Goal: Task Accomplishment & Management: Manage account settings

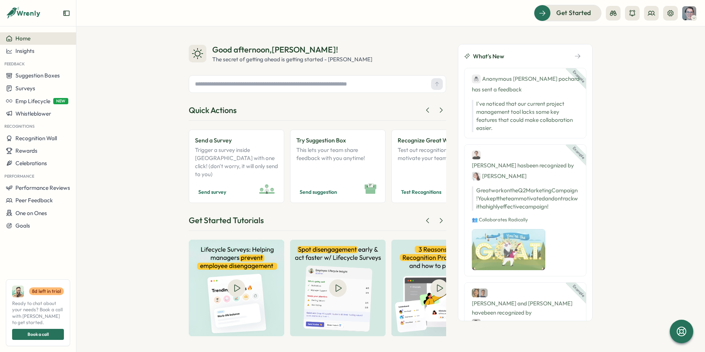
click at [694, 16] on icon at bounding box center [695, 18] width 4 height 6
click at [39, 103] on span "Emp Lifecycle" at bounding box center [32, 101] width 35 height 7
click at [101, 100] on div "Create New" at bounding box center [100, 101] width 30 height 8
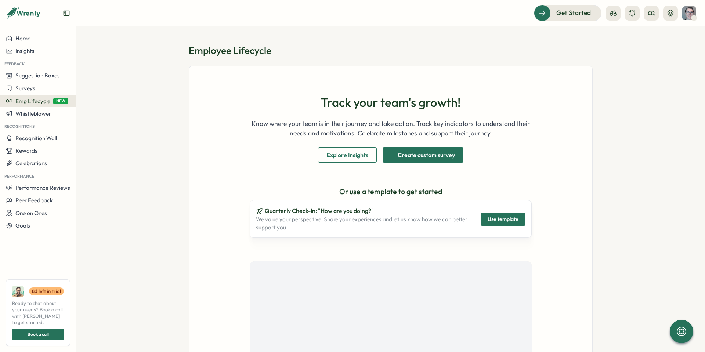
click at [414, 150] on span "Create custom survey" at bounding box center [426, 155] width 57 height 15
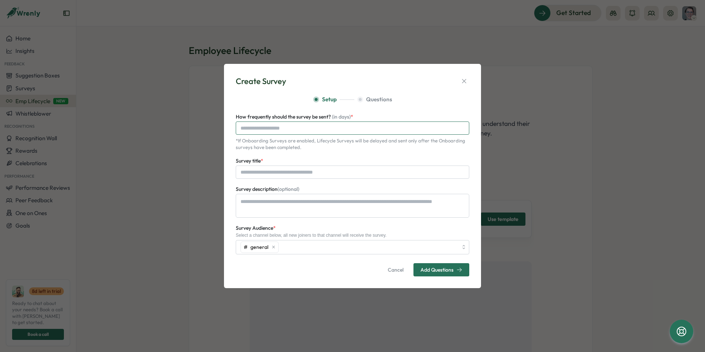
click at [309, 127] on input "How frequently should the survey be sent? (in days) *" at bounding box center [353, 128] width 234 height 13
click at [300, 128] on input "How frequently should the survey be sent? (in days) *" at bounding box center [353, 128] width 234 height 13
click at [465, 81] on icon "button" at bounding box center [464, 81] width 7 height 7
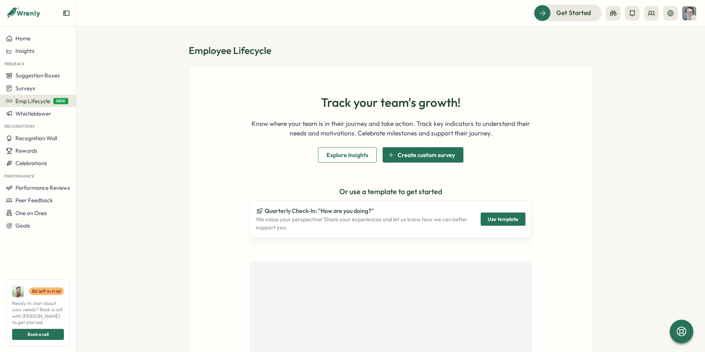
click at [504, 219] on span "Use template" at bounding box center [503, 219] width 31 height 12
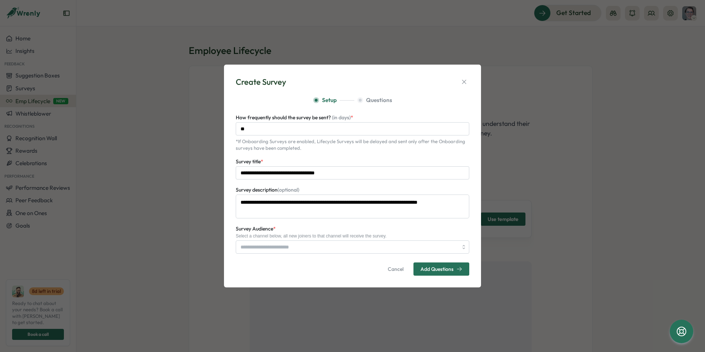
click at [293, 234] on div "Select a channel below, all new joiners to that channel will receive the survey." at bounding box center [353, 236] width 234 height 5
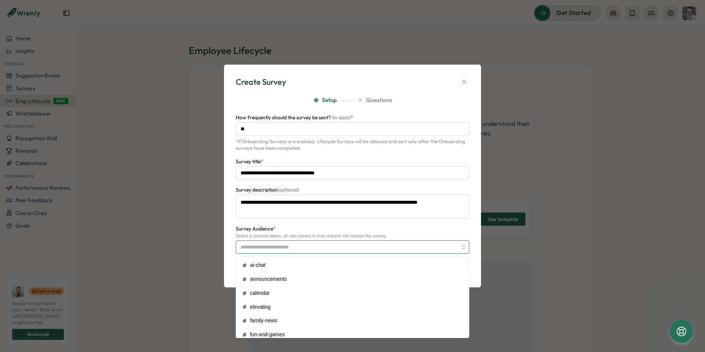
click at [463, 247] on div at bounding box center [353, 247] width 234 height 13
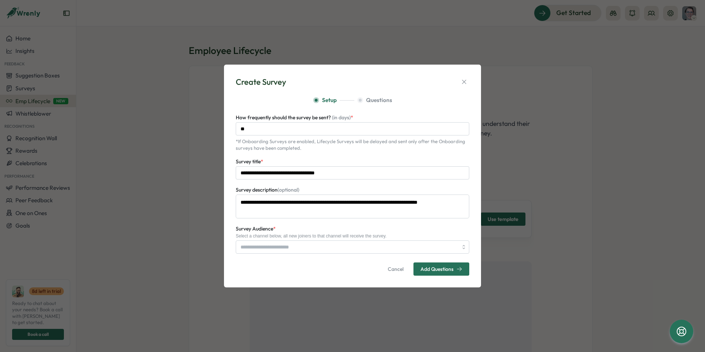
click at [438, 225] on div "Survey Audience * Select a channel below, all new joiners to that channel will …" at bounding box center [353, 238] width 234 height 29
click at [451, 271] on span "Add Questions" at bounding box center [437, 269] width 33 height 5
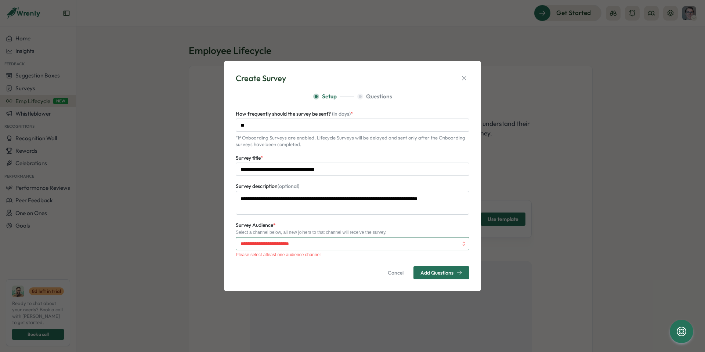
click at [367, 240] on input "Survey Audience *" at bounding box center [350, 244] width 218 height 12
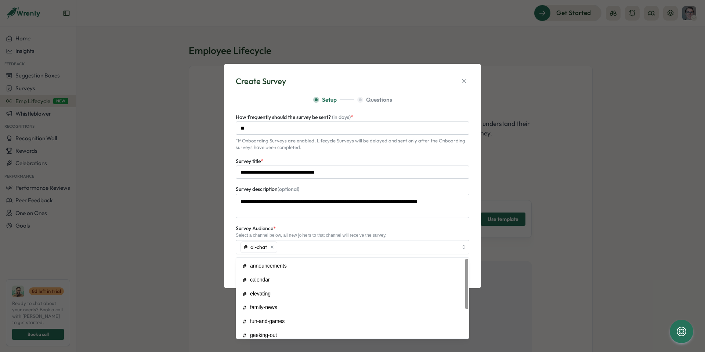
drag, startPoint x: 474, startPoint y: 229, endPoint x: 472, endPoint y: 238, distance: 9.0
click at [474, 229] on div "**********" at bounding box center [352, 176] width 257 height 225
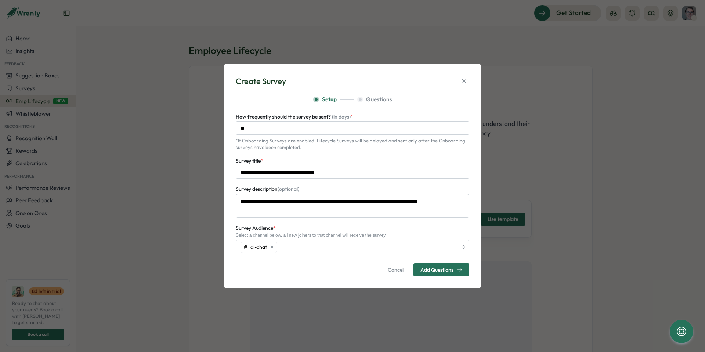
click at [449, 270] on span "Add Questions" at bounding box center [437, 269] width 33 height 5
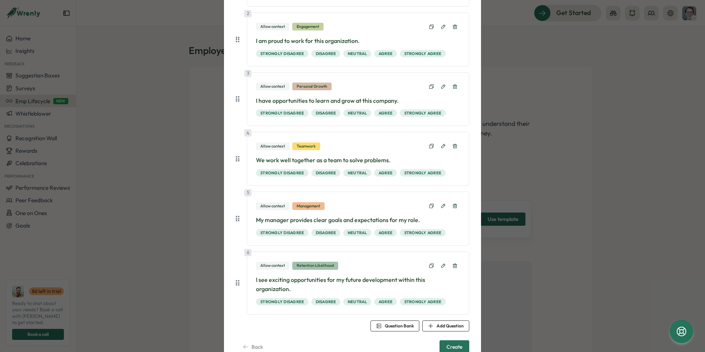
scroll to position [157, 0]
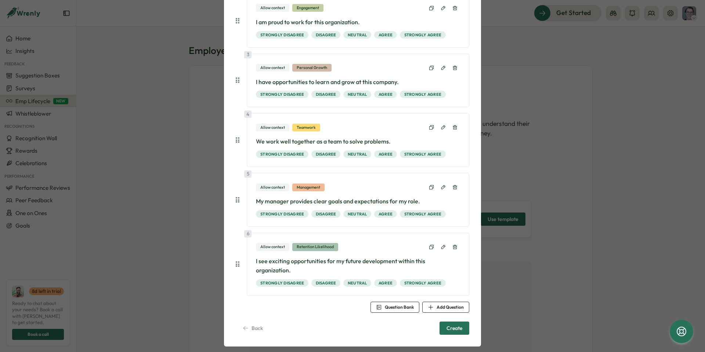
click at [391, 305] on span "Question Bank" at bounding box center [399, 307] width 29 height 4
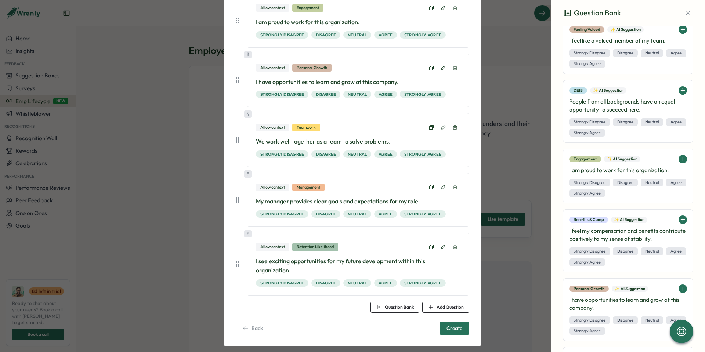
scroll to position [588, 0]
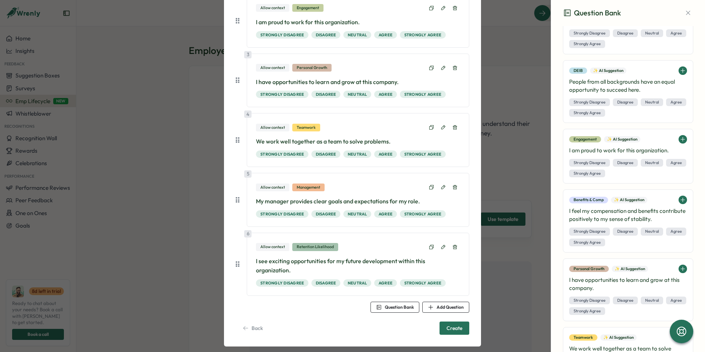
click at [255, 326] on span "Back" at bounding box center [257, 328] width 11 height 5
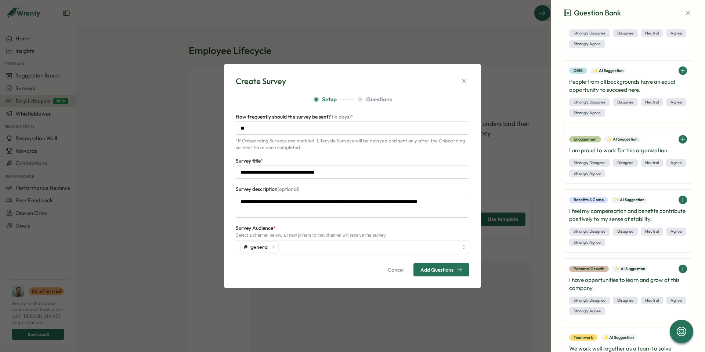
click at [395, 270] on span "Cancel" at bounding box center [396, 270] width 16 height 12
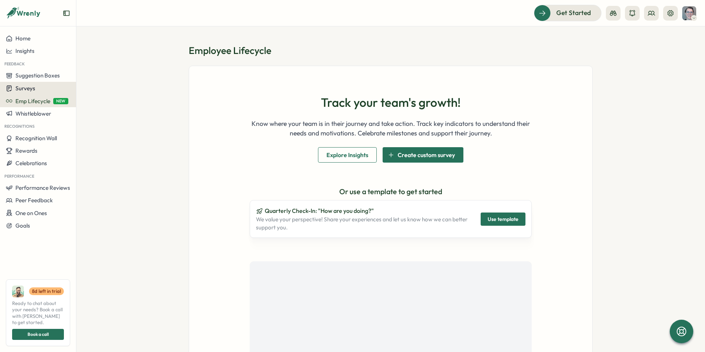
click at [30, 89] on span "Surveys" at bounding box center [25, 88] width 20 height 7
click at [29, 91] on span "Surveys" at bounding box center [25, 88] width 20 height 7
click at [32, 87] on span "Surveys" at bounding box center [25, 88] width 20 height 7
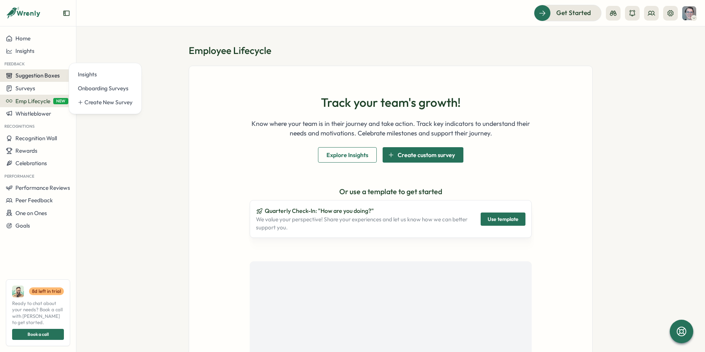
click at [31, 77] on span "Suggestion Boxes" at bounding box center [37, 75] width 44 height 7
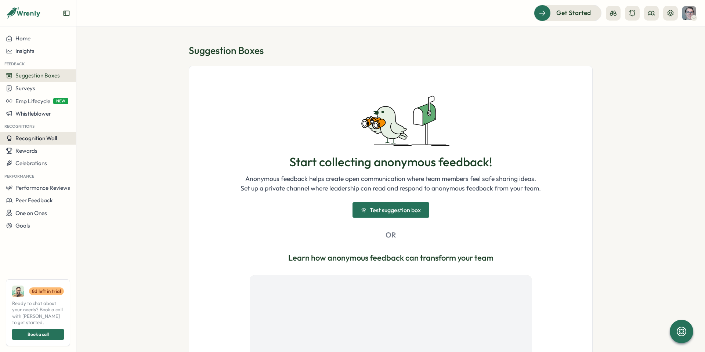
click at [37, 141] on span "Recognition Wall" at bounding box center [36, 138] width 42 height 7
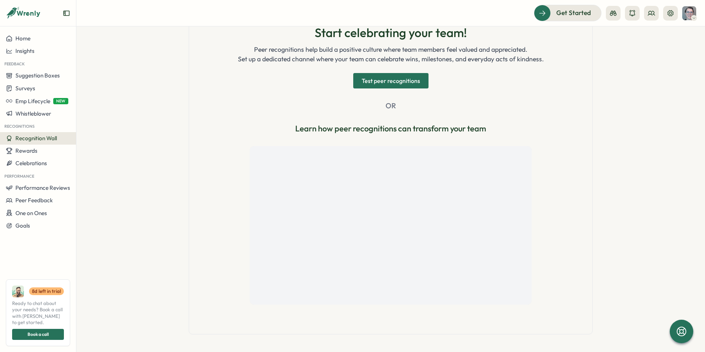
scroll to position [96, 0]
click at [47, 184] on button "Performance Reviews" at bounding box center [38, 188] width 76 height 12
click at [90, 175] on div "Reviews" at bounding box center [106, 174] width 57 height 8
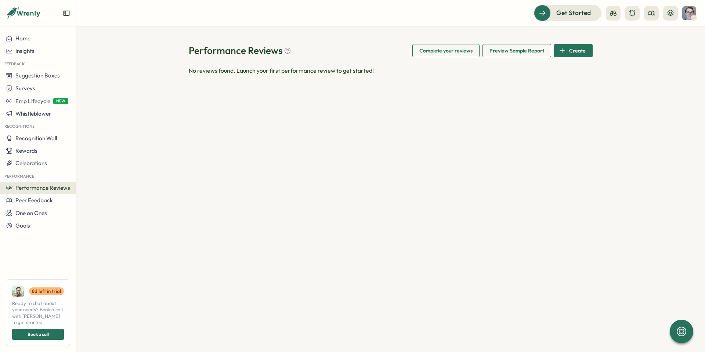
click at [579, 54] on span "Create" at bounding box center [578, 50] width 17 height 12
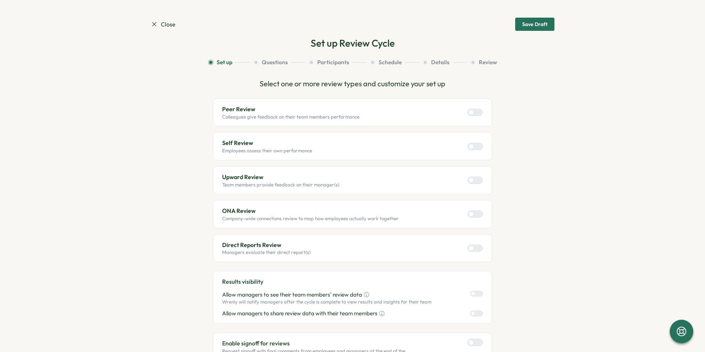
click at [475, 148] on div at bounding box center [478, 146] width 9 height 7
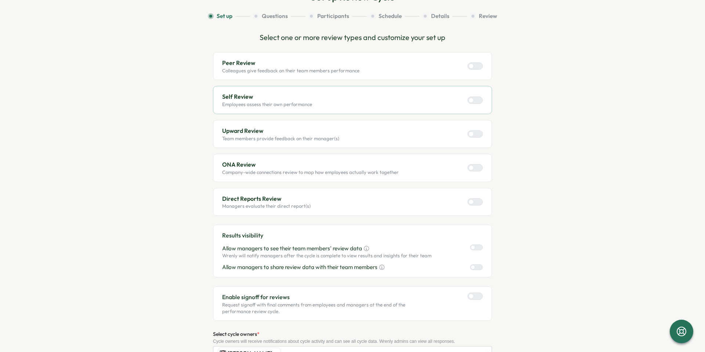
scroll to position [112, 0]
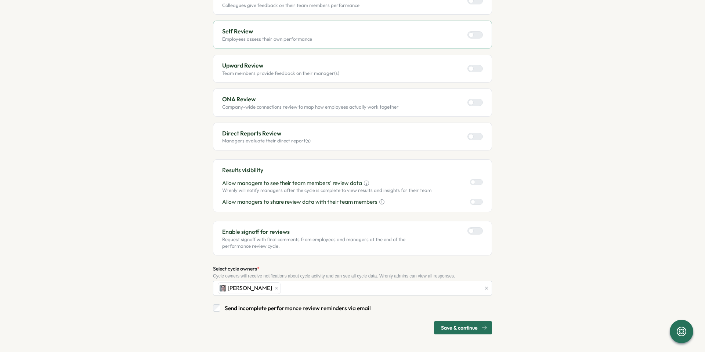
click at [466, 323] on span "Save & continue" at bounding box center [459, 328] width 37 height 12
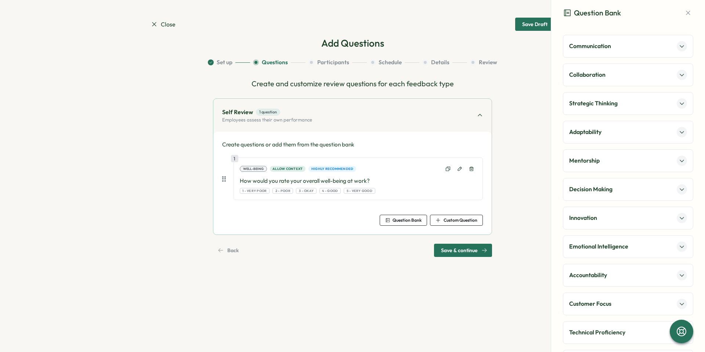
scroll to position [0, 0]
click at [153, 25] on icon at bounding box center [154, 24] width 7 height 7
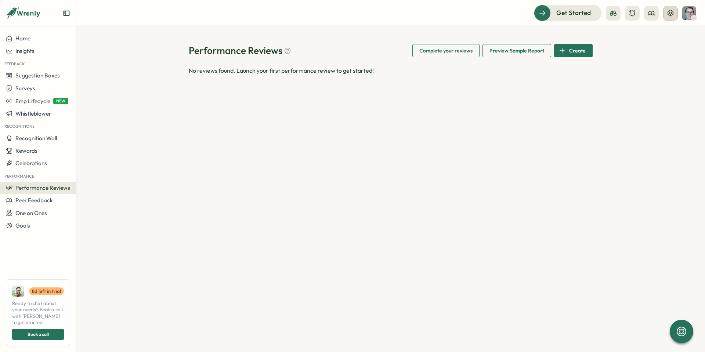
click at [669, 12] on icon at bounding box center [671, 13] width 6 height 6
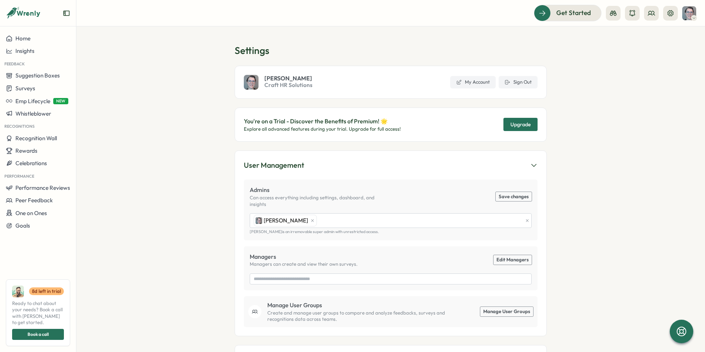
click at [86, 16] on div "Get Started" at bounding box center [390, 13] width 611 height 16
click at [565, 12] on span "Get Started" at bounding box center [563, 13] width 35 height 10
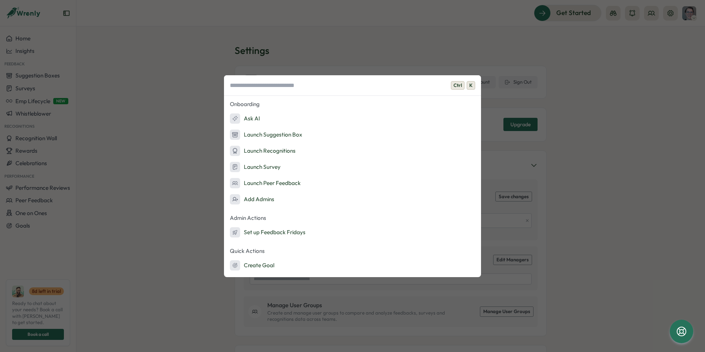
click at [452, 39] on div "Ctrl K Onboarding Ask AI Launch Suggestion Box Launch Recognitions Launch Surve…" at bounding box center [352, 176] width 705 height 352
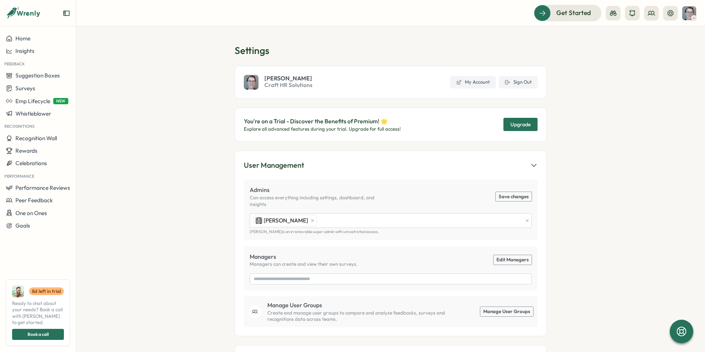
click at [693, 15] on icon at bounding box center [695, 18] width 4 height 6
click at [537, 37] on section "Settings Jenny Munson Craft HR Solutions My Account Sign Out You're on a Trial …" at bounding box center [390, 189] width 629 height 326
click at [44, 189] on span "Performance Reviews" at bounding box center [42, 187] width 55 height 7
click at [42, 99] on span "Emp Lifecycle" at bounding box center [32, 101] width 35 height 7
click at [24, 84] on button "Surveys" at bounding box center [38, 88] width 76 height 13
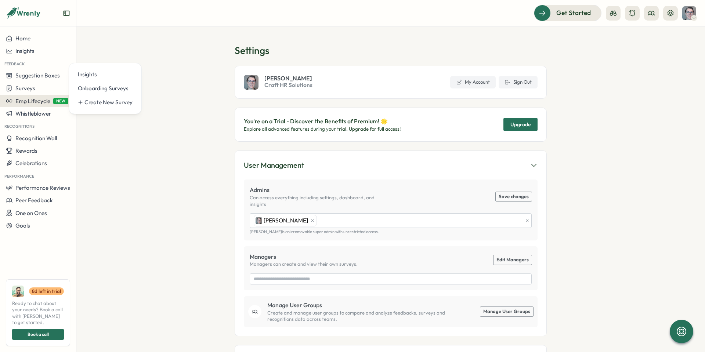
click at [49, 99] on span "Emp Lifecycle" at bounding box center [32, 101] width 35 height 7
click at [43, 78] on span "Suggestion Boxes" at bounding box center [37, 75] width 44 height 7
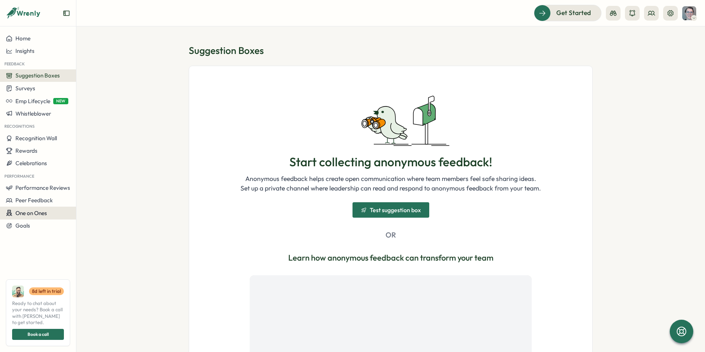
click at [50, 216] on div "One on Ones" at bounding box center [38, 213] width 64 height 7
click at [90, 195] on div "Meetings" at bounding box center [104, 199] width 52 height 8
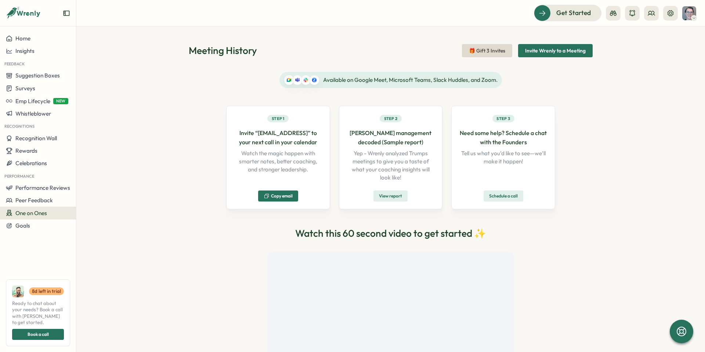
drag, startPoint x: 44, startPoint y: 208, endPoint x: 101, endPoint y: 223, distance: 59.3
click at [101, 223] on div "Meeting History 🎁 Gift 3 Invites Invite Wrenly to a Meeting Available on Google…" at bounding box center [390, 189] width 629 height 326
click at [114, 144] on div "Meeting History 🎁 Gift 3 Invites Invite Wrenly to a Meeting Available on Google…" at bounding box center [390, 189] width 629 height 326
click at [23, 36] on span "Home" at bounding box center [22, 38] width 15 height 7
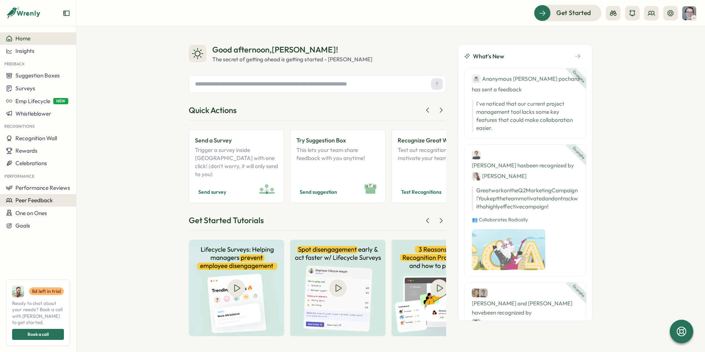
click at [36, 202] on span "Peer Feedback" at bounding box center [33, 200] width 37 height 7
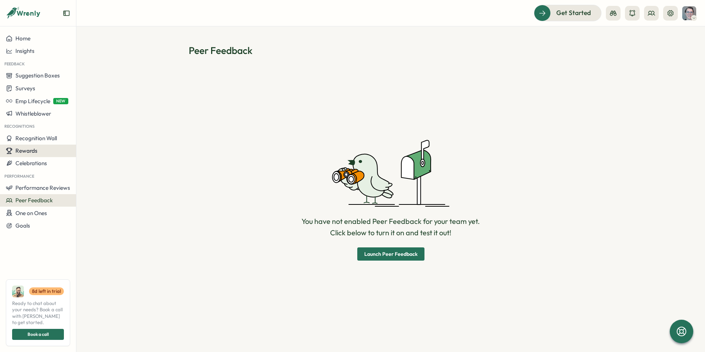
click at [30, 152] on span "Rewards" at bounding box center [26, 150] width 22 height 7
drag, startPoint x: 33, startPoint y: 156, endPoint x: 34, endPoint y: 160, distance: 4.1
click at [33, 157] on button "Rewards" at bounding box center [38, 151] width 76 height 12
click at [695, 16] on icon at bounding box center [695, 18] width 4 height 6
click at [678, 38] on div "Edit Profile" at bounding box center [677, 36] width 36 height 8
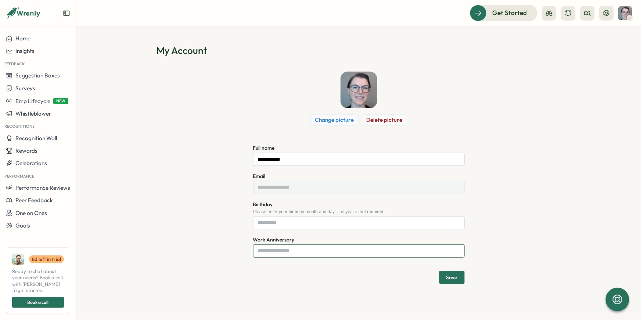
click at [286, 252] on input "Work Anniversary" at bounding box center [359, 251] width 212 height 13
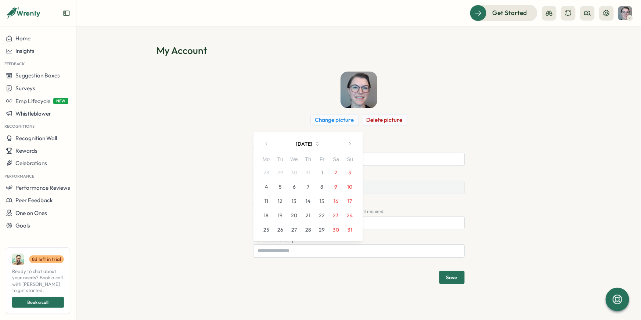
click at [297, 142] on button "August 2025" at bounding box center [308, 144] width 68 height 15
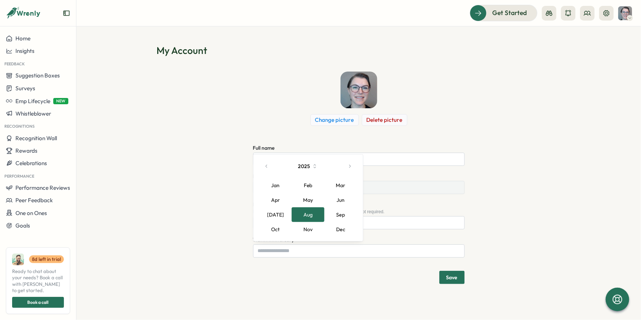
click at [305, 167] on button "2025" at bounding box center [308, 166] width 68 height 15
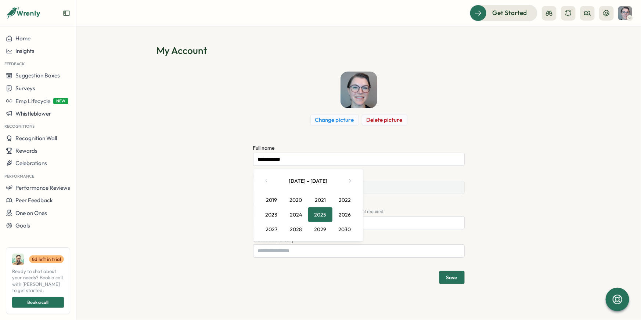
click at [265, 184] on button "button" at bounding box center [266, 181] width 15 height 15
click at [347, 181] on icon "button" at bounding box center [349, 181] width 5 height 5
click at [319, 213] on button "2025" at bounding box center [320, 215] width 25 height 15
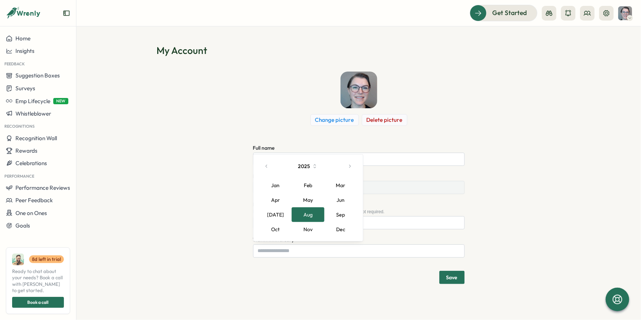
click at [305, 166] on button "2025" at bounding box center [308, 166] width 68 height 15
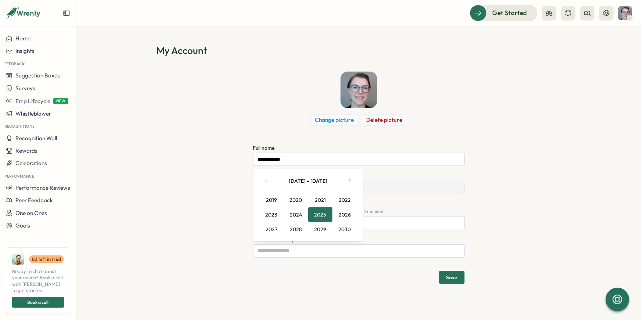
click at [504, 211] on div "**********" at bounding box center [359, 178] width 404 height 213
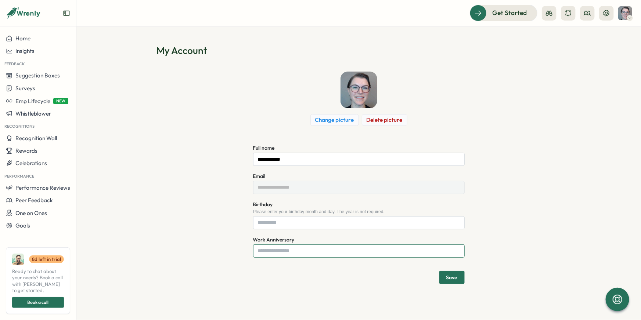
click at [269, 249] on input "Work Anniversary" at bounding box center [359, 251] width 212 height 13
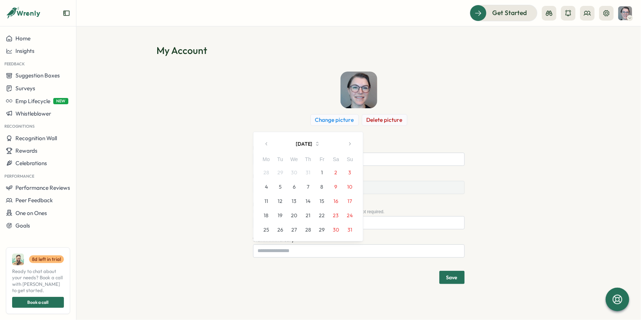
click at [267, 147] on button "button" at bounding box center [266, 144] width 15 height 15
click at [267, 145] on icon "button" at bounding box center [266, 143] width 5 height 5
click at [268, 128] on icon "button" at bounding box center [266, 129] width 5 height 5
click at [267, 144] on icon "button" at bounding box center [266, 143] width 5 height 5
click at [266, 144] on icon "button" at bounding box center [266, 143] width 5 height 5
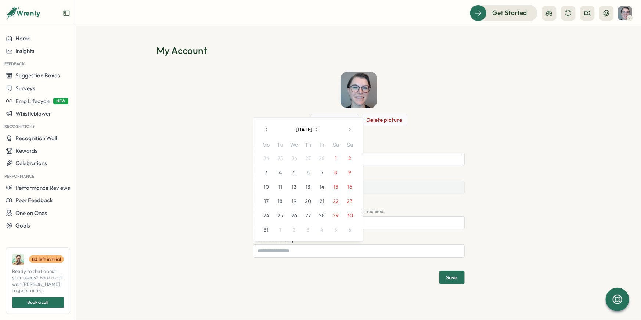
click at [266, 144] on div "Mo" at bounding box center [266, 145] width 14 height 8
drag, startPoint x: 266, startPoint y: 144, endPoint x: 267, endPoint y: 140, distance: 4.9
click at [267, 141] on div "Mo" at bounding box center [266, 145] width 14 height 8
drag, startPoint x: 265, startPoint y: 129, endPoint x: 263, endPoint y: 143, distance: 13.7
click at [265, 129] on icon "button" at bounding box center [266, 129] width 5 height 5
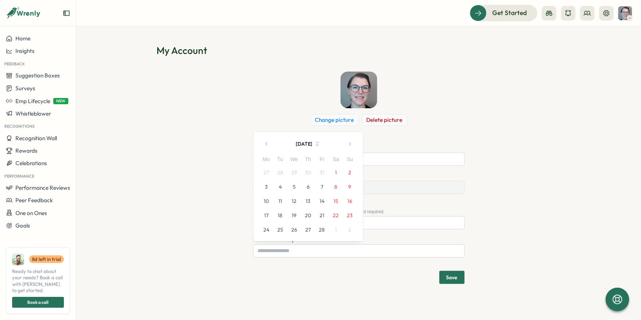
click at [263, 147] on button "button" at bounding box center [266, 144] width 15 height 15
click at [268, 144] on icon "button" at bounding box center [266, 143] width 5 height 5
click at [268, 144] on div "Mo" at bounding box center [266, 145] width 14 height 8
drag, startPoint x: 263, startPoint y: 122, endPoint x: 268, endPoint y: 138, distance: 16.4
click at [264, 125] on button "button" at bounding box center [266, 129] width 15 height 15
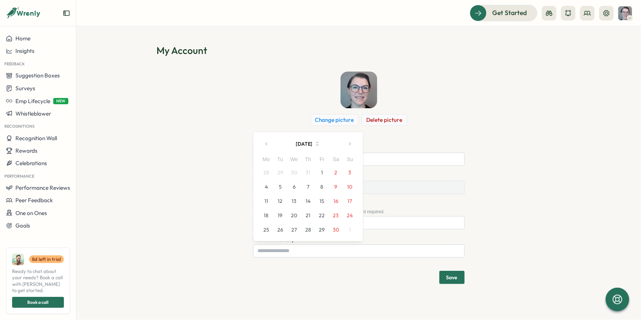
drag, startPoint x: 268, startPoint y: 141, endPoint x: 275, endPoint y: 143, distance: 7.2
click at [268, 141] on icon "button" at bounding box center [266, 143] width 5 height 5
click at [297, 257] on input "Work Anniversary" at bounding box center [359, 251] width 212 height 13
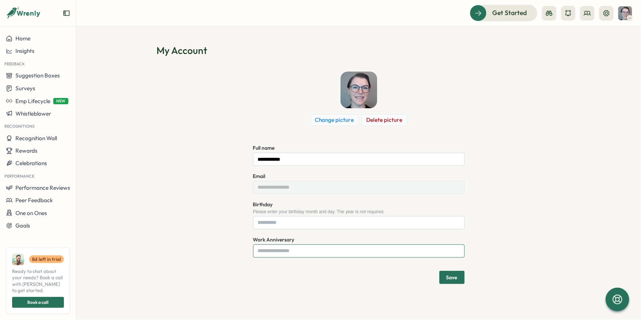
click at [282, 250] on input "Work Anniversary" at bounding box center [359, 251] width 212 height 13
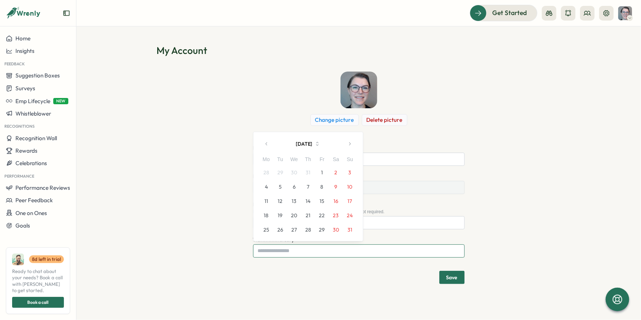
click at [281, 252] on input "Work Anniversary" at bounding box center [359, 251] width 212 height 13
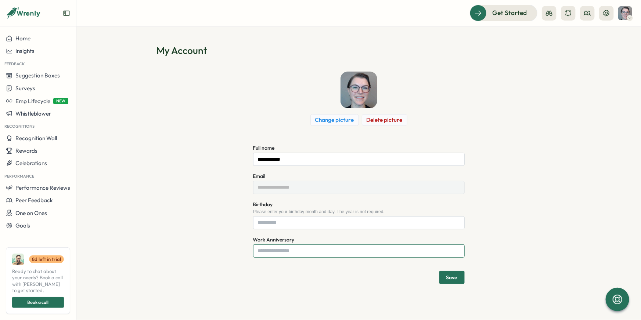
click at [274, 248] on input "Work Anniversary" at bounding box center [359, 251] width 212 height 13
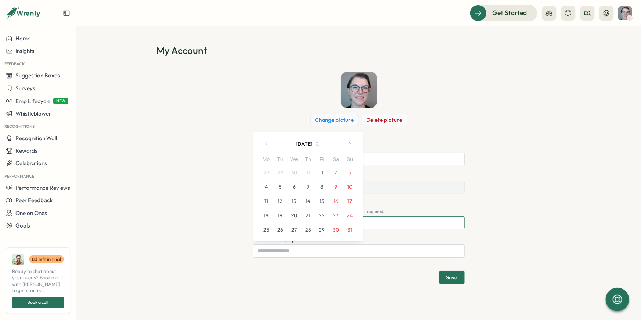
click at [408, 224] on input "Birthday" at bounding box center [359, 222] width 212 height 13
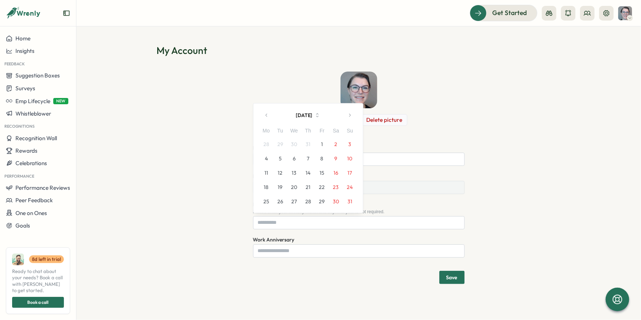
click at [517, 224] on div "**********" at bounding box center [359, 178] width 404 height 213
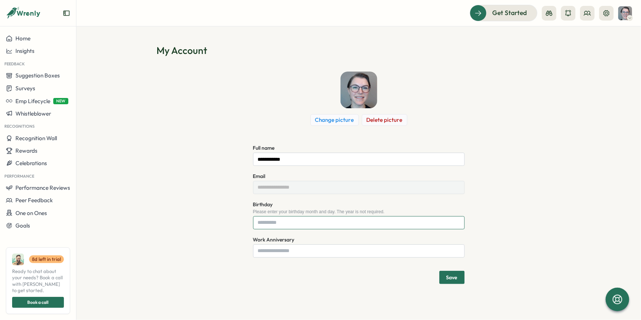
click at [285, 218] on input "Birthday" at bounding box center [359, 222] width 212 height 13
click at [520, 109] on div "**********" at bounding box center [359, 178] width 404 height 213
click at [215, 207] on div "**********" at bounding box center [359, 178] width 404 height 213
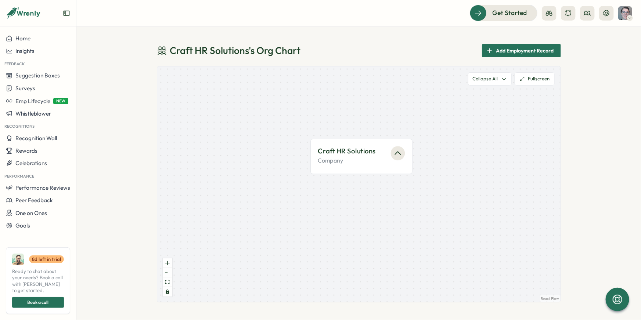
drag, startPoint x: 489, startPoint y: 214, endPoint x: 413, endPoint y: 166, distance: 89.8
click at [459, 198] on div "Craft HR Solutions Company" at bounding box center [358, 185] width 403 height 236
click at [400, 154] on icon "button" at bounding box center [398, 152] width 6 height 3
click at [526, 49] on span "Add Employment Record" at bounding box center [525, 50] width 58 height 12
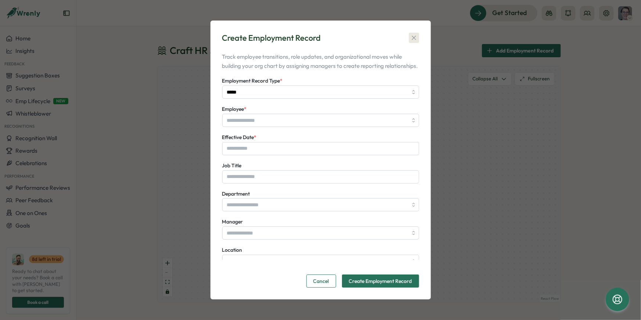
click at [414, 34] on icon "button" at bounding box center [413, 37] width 7 height 7
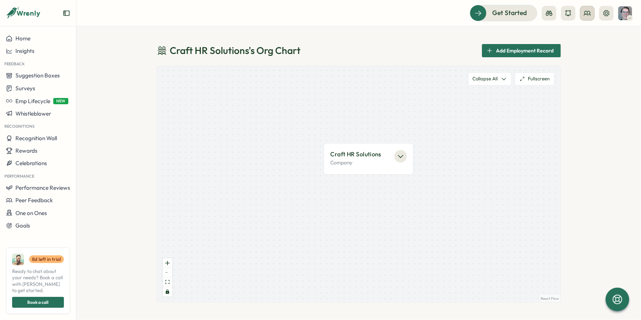
click at [587, 16] on icon at bounding box center [587, 13] width 7 height 7
click at [592, 37] on div "Org Members" at bounding box center [588, 36] width 46 height 8
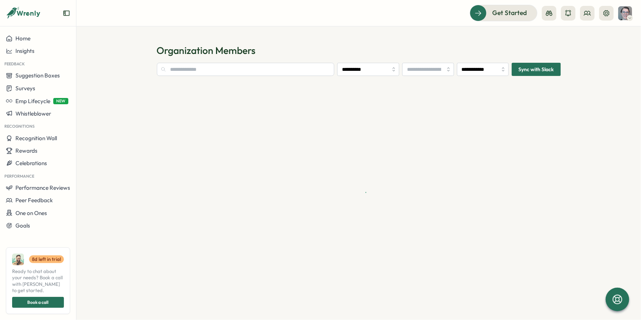
type input "**********"
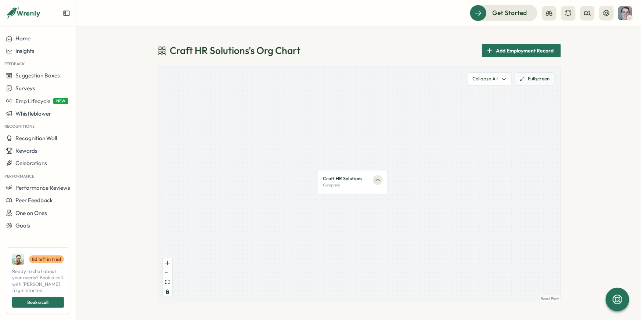
click at [538, 81] on button "Fullscreen" at bounding box center [535, 78] width 40 height 13
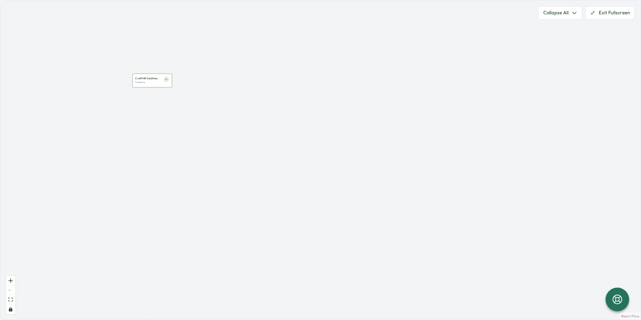
click at [165, 79] on icon "button" at bounding box center [166, 79] width 3 height 3
click at [166, 80] on icon "button" at bounding box center [166, 79] width 3 height 3
click at [167, 79] on icon "button" at bounding box center [166, 79] width 3 height 3
drag, startPoint x: 151, startPoint y: 93, endPoint x: 260, endPoint y: 149, distance: 122.4
click at [260, 149] on div "Craft HR Solutions Company" at bounding box center [320, 160] width 640 height 320
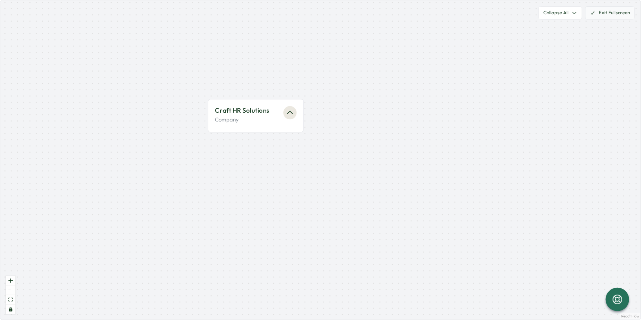
click at [603, 15] on button "Exit Fullscreen" at bounding box center [610, 12] width 50 height 13
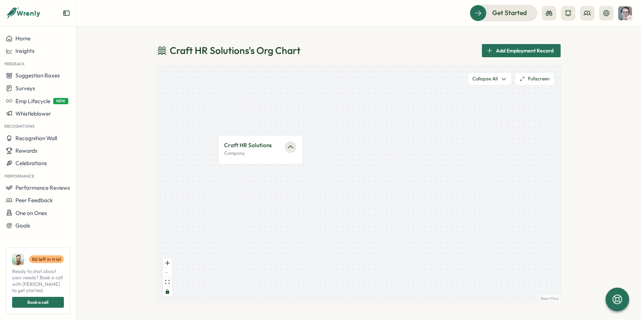
drag, startPoint x: 244, startPoint y: 153, endPoint x: 308, endPoint y: 214, distance: 88.1
click at [307, 216] on div "Craft HR Solutions Company" at bounding box center [358, 185] width 403 height 236
drag, startPoint x: 381, startPoint y: 162, endPoint x: 434, endPoint y: 168, distance: 52.8
click at [434, 168] on div "Craft HR Solutions Company" at bounding box center [358, 185] width 403 height 236
drag, startPoint x: 409, startPoint y: 161, endPoint x: 357, endPoint y: 154, distance: 52.6
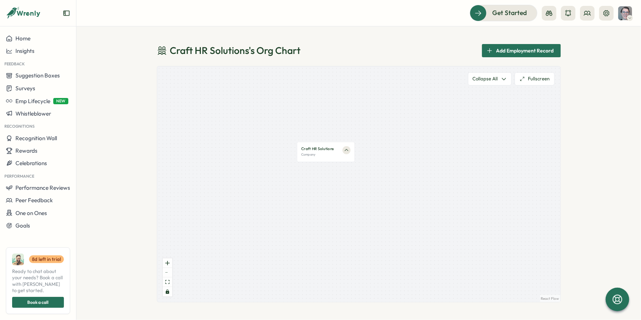
click at [357, 154] on div "Craft HR Solutions Company" at bounding box center [358, 185] width 403 height 236
click at [331, 145] on icon "button" at bounding box center [332, 146] width 4 height 4
click at [333, 147] on icon "button" at bounding box center [332, 146] width 3 height 1
drag, startPoint x: 315, startPoint y: 149, endPoint x: 231, endPoint y: 155, distance: 84.3
click at [231, 155] on div "Craft HR Solutions Company" at bounding box center [227, 150] width 51 height 18
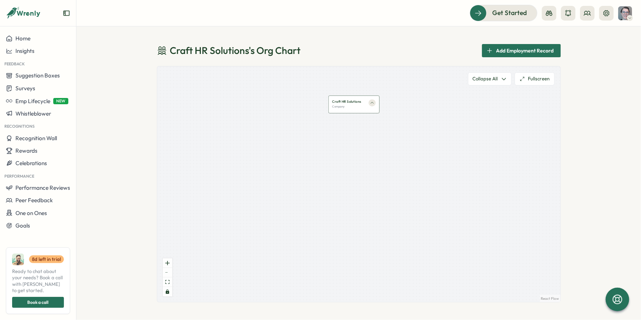
drag, startPoint x: 233, startPoint y: 146, endPoint x: 357, endPoint y: 100, distance: 132.3
click at [357, 100] on p "Craft HR Solutions" at bounding box center [346, 102] width 29 height 5
drag, startPoint x: 360, startPoint y: 104, endPoint x: 358, endPoint y: 112, distance: 8.3
click at [358, 112] on p "Craft HR Solutions" at bounding box center [344, 109] width 29 height 5
click at [502, 79] on icon at bounding box center [504, 79] width 6 height 6
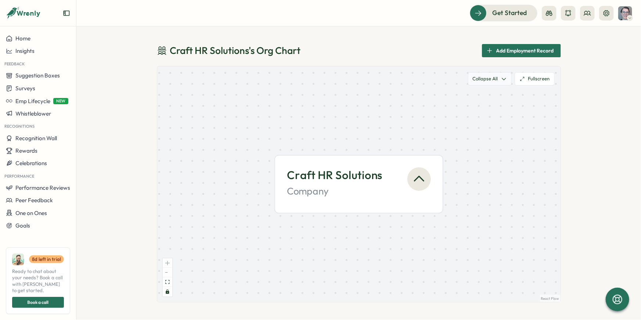
click at [507, 80] on button "Collapse All" at bounding box center [490, 78] width 44 height 13
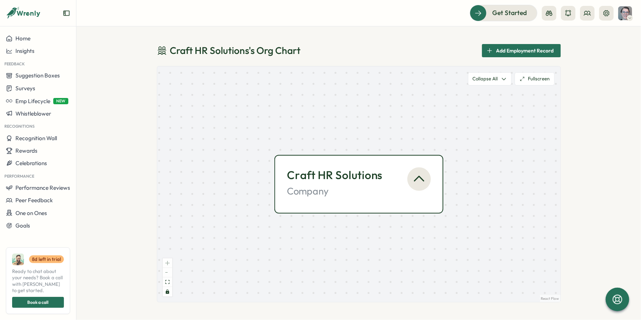
click at [417, 176] on icon "button" at bounding box center [419, 179] width 15 height 15
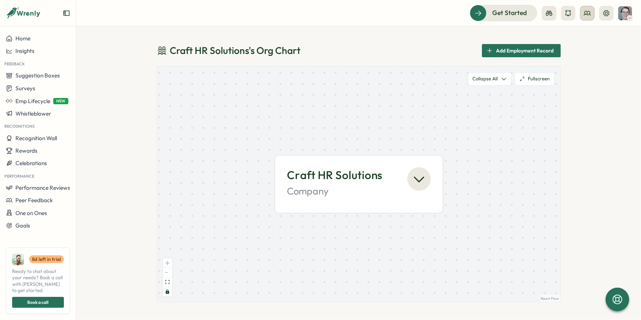
click at [587, 14] on icon at bounding box center [587, 13] width 7 height 4
click at [597, 40] on div "Org Members" at bounding box center [588, 36] width 46 height 8
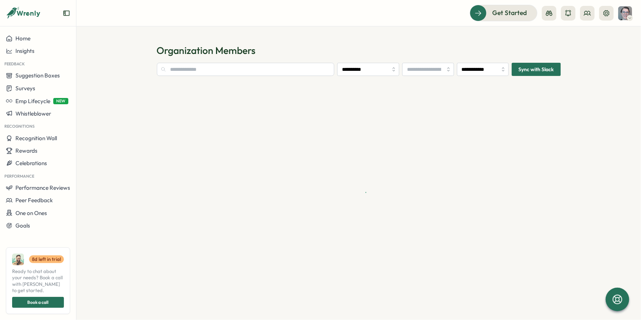
type input "**********"
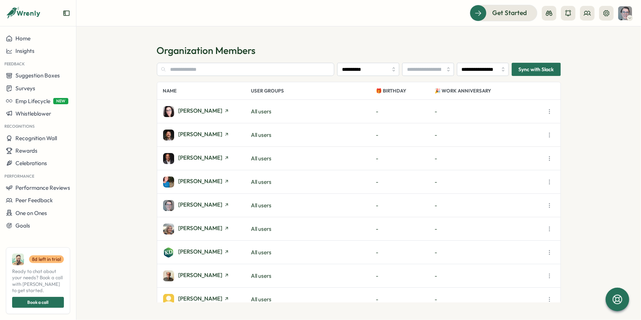
click at [549, 204] on icon "button" at bounding box center [549, 205] width 7 height 7
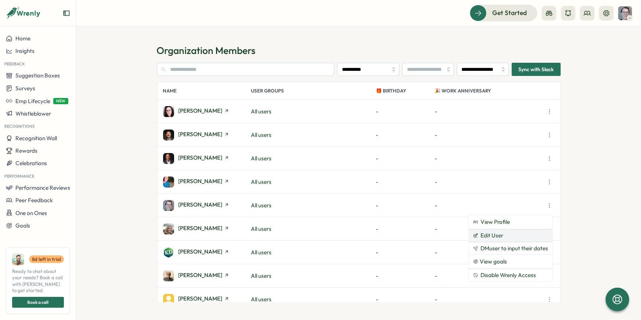
click at [493, 235] on span "Edit User" at bounding box center [492, 236] width 23 height 7
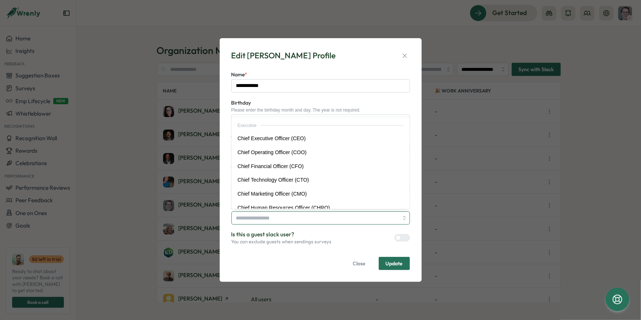
click at [295, 218] on input "Job Title" at bounding box center [320, 218] width 179 height 13
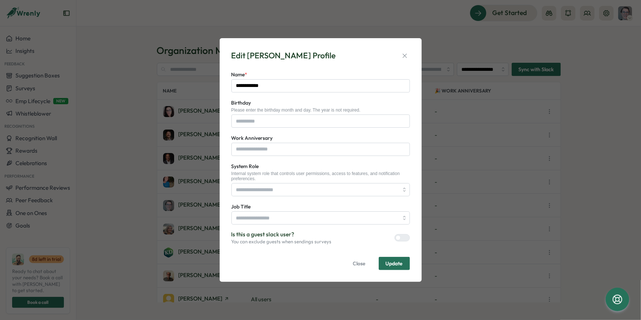
drag, startPoint x: 417, startPoint y: 134, endPoint x: 414, endPoint y: 125, distance: 9.6
click at [418, 134] on div "**********" at bounding box center [321, 160] width 202 height 244
click at [406, 56] on icon "button" at bounding box center [404, 55] width 7 height 7
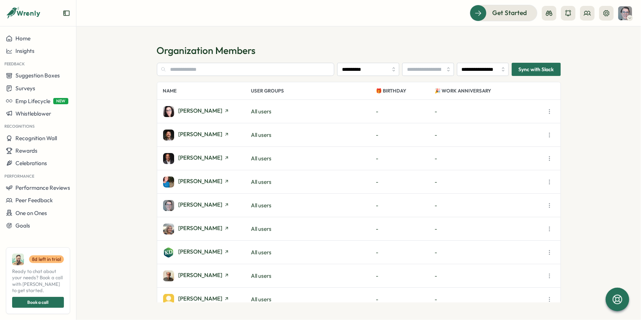
click at [548, 180] on icon "button" at bounding box center [549, 182] width 7 height 7
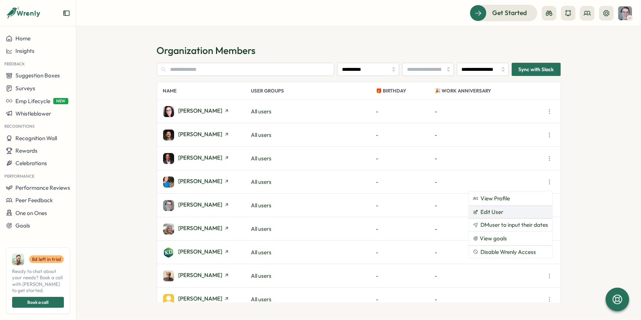
click at [511, 214] on button "Edit User" at bounding box center [511, 212] width 84 height 12
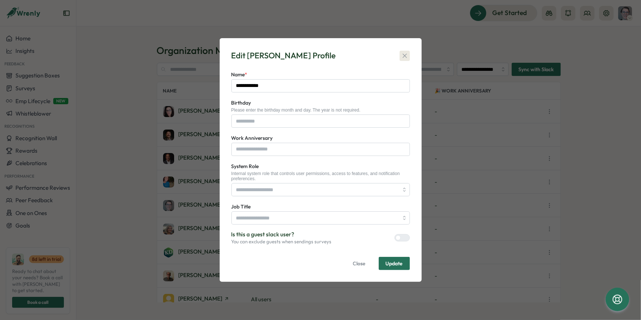
click at [405, 52] on icon "button" at bounding box center [404, 55] width 7 height 7
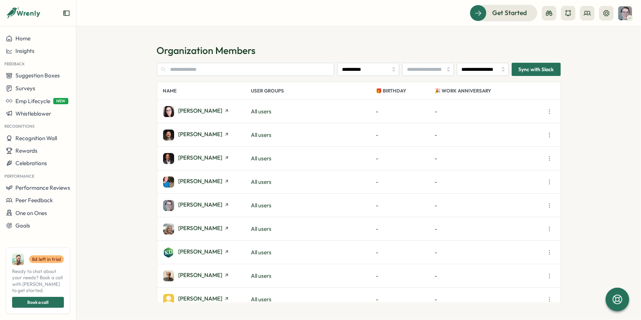
click at [551, 113] on icon "button" at bounding box center [549, 111] width 7 height 7
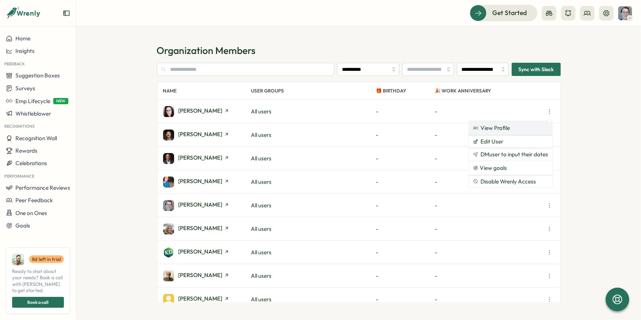
click at [511, 129] on link "View Profile" at bounding box center [511, 128] width 84 height 14
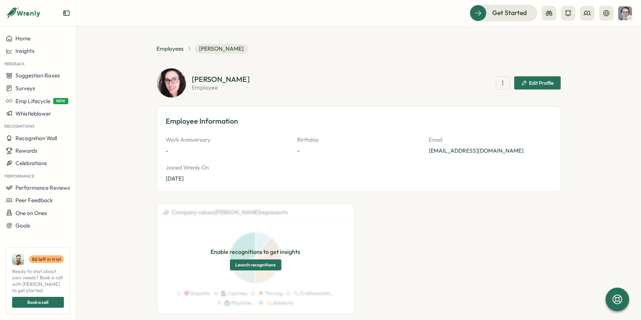
click at [539, 82] on span "Edit Profile" at bounding box center [541, 82] width 25 height 5
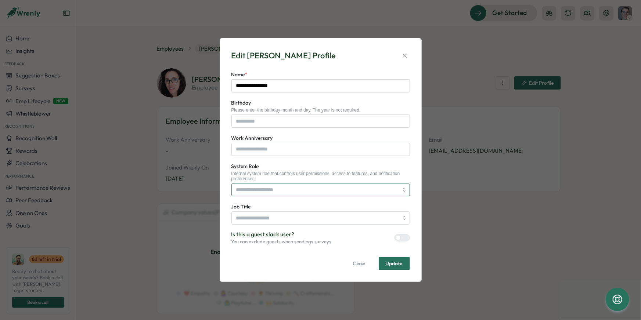
click at [400, 189] on input "System Role" at bounding box center [320, 189] width 179 height 13
click at [404, 52] on icon "button" at bounding box center [404, 55] width 7 height 7
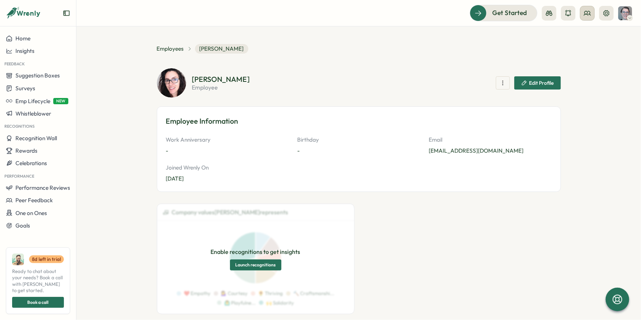
click at [588, 10] on icon at bounding box center [587, 13] width 7 height 7
click at [599, 48] on div "User Groups" at bounding box center [588, 50] width 46 height 8
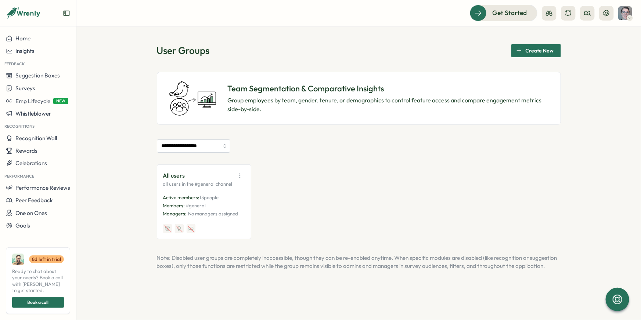
click at [551, 47] on span "Create New" at bounding box center [540, 50] width 28 height 12
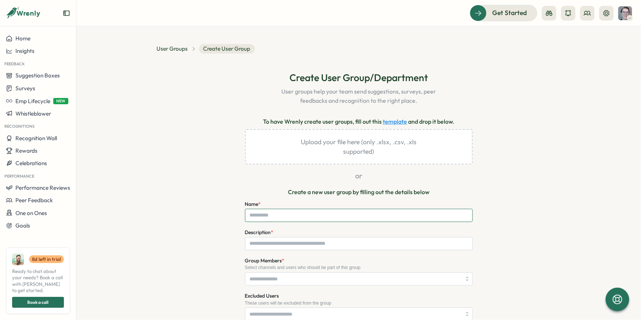
click at [279, 217] on input "Name *" at bounding box center [359, 215] width 228 height 13
click at [563, 180] on section "**********" at bounding box center [358, 173] width 565 height 294
click at [395, 122] on link "template" at bounding box center [395, 121] width 24 height 9
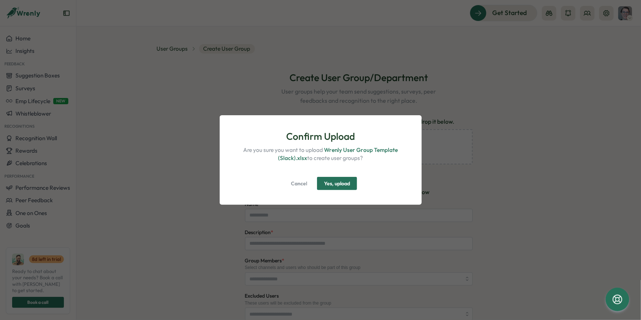
click at [335, 182] on span "Yes, upload" at bounding box center [337, 183] width 26 height 12
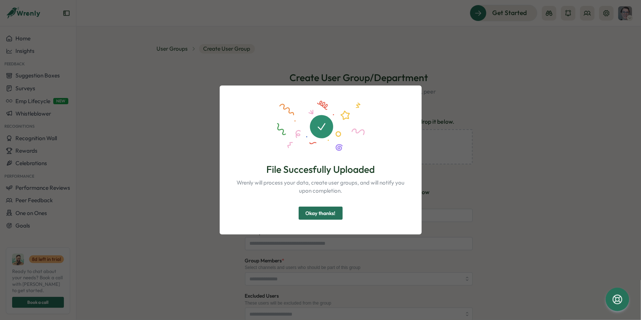
drag, startPoint x: 319, startPoint y: 213, endPoint x: 330, endPoint y: 206, distance: 13.0
click at [319, 213] on span "Okay thanks!" at bounding box center [321, 213] width 30 height 12
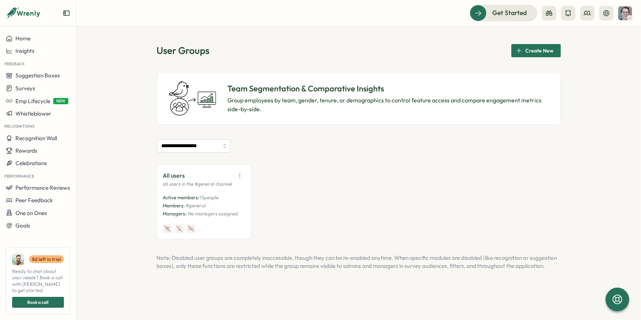
click at [532, 53] on span "Create New" at bounding box center [540, 50] width 28 height 12
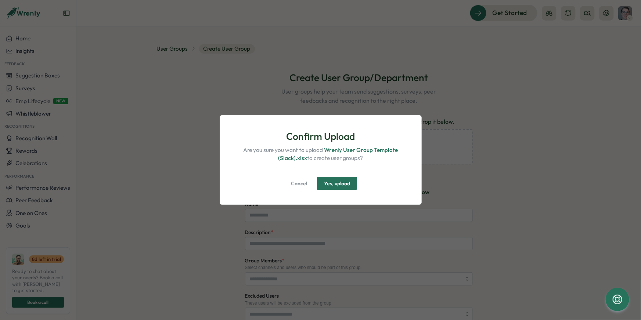
click at [343, 179] on span "Yes, upload" at bounding box center [337, 183] width 26 height 12
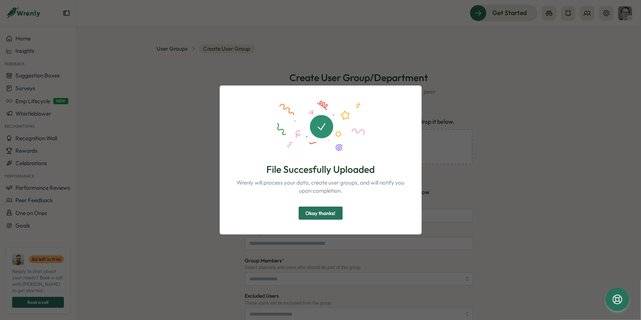
click at [318, 216] on span "Okay thanks!" at bounding box center [321, 213] width 30 height 12
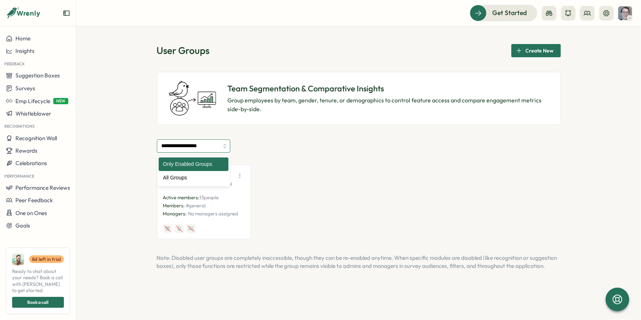
click at [221, 145] on input "**********" at bounding box center [193, 146] width 73 height 13
type input "**********"
drag, startPoint x: 220, startPoint y: 141, endPoint x: 217, endPoint y: 145, distance: 5.3
click at [218, 143] on input "**********" at bounding box center [193, 146] width 73 height 13
drag, startPoint x: 317, startPoint y: 158, endPoint x: 471, endPoint y: 87, distance: 170.0
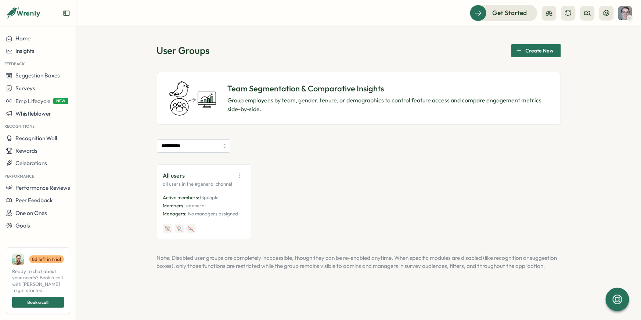
click at [323, 157] on div "**********" at bounding box center [359, 190] width 404 height 100
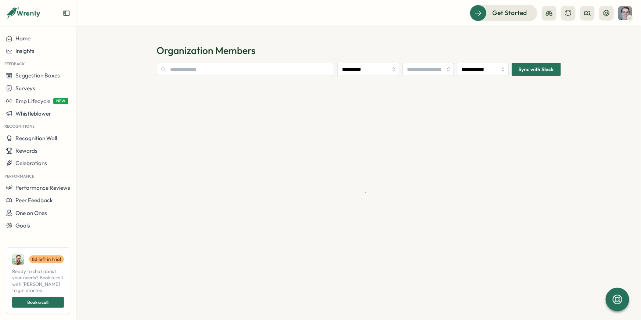
type input "**********"
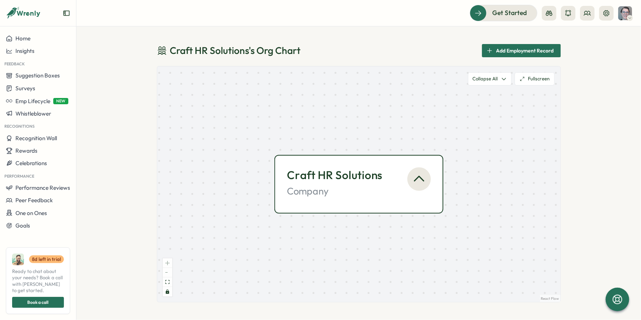
click at [419, 177] on icon "button" at bounding box center [418, 179] width 9 height 5
click at [420, 177] on icon "button" at bounding box center [418, 179] width 9 height 5
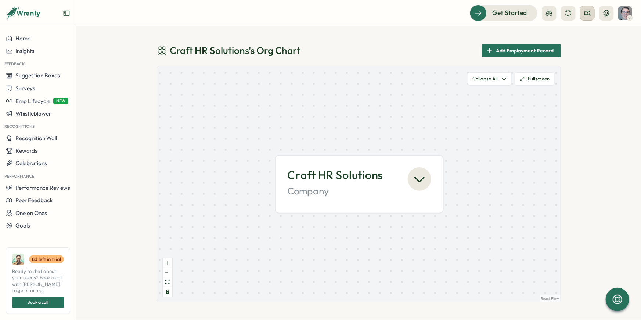
click at [587, 15] on icon at bounding box center [587, 13] width 7 height 7
click at [585, 39] on div "Org Members" at bounding box center [588, 36] width 46 height 8
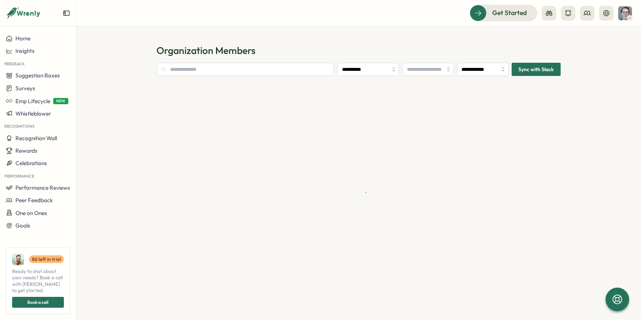
type input "**********"
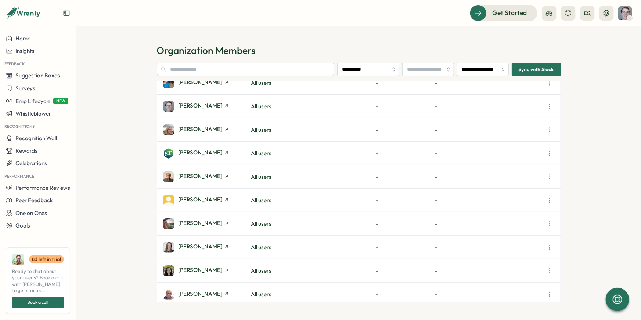
scroll to position [103, 0]
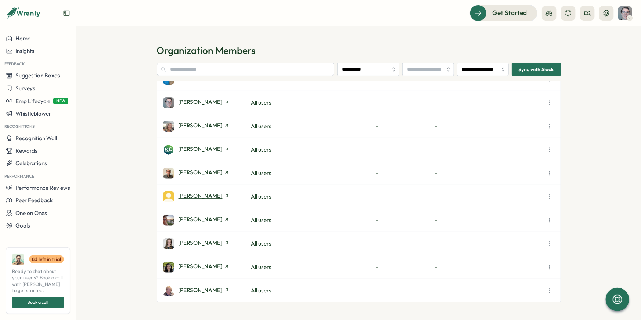
click at [224, 195] on icon at bounding box center [226, 196] width 5 height 5
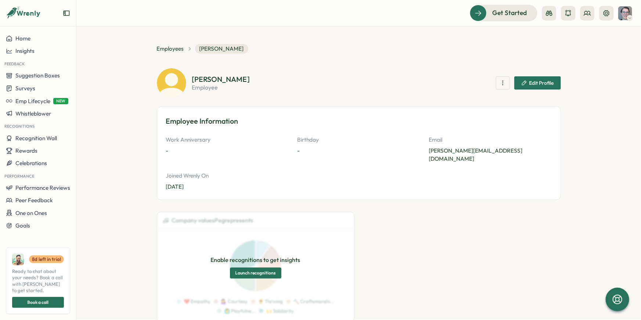
click at [499, 82] on icon "button" at bounding box center [502, 82] width 7 height 7
click at [529, 84] on span "Edit Profile" at bounding box center [541, 82] width 25 height 5
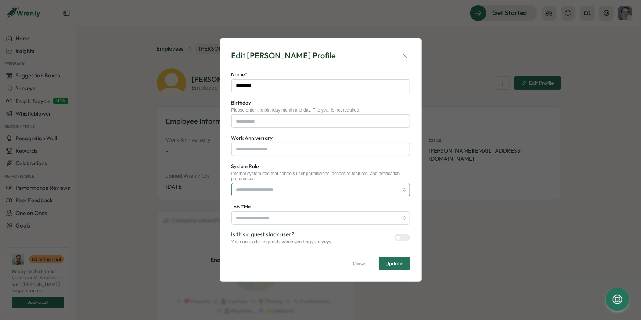
click at [301, 189] on input "System Role" at bounding box center [320, 189] width 179 height 13
click at [366, 172] on div "Internal system role that controls user permissions, access to features, and no…" at bounding box center [320, 176] width 179 height 11
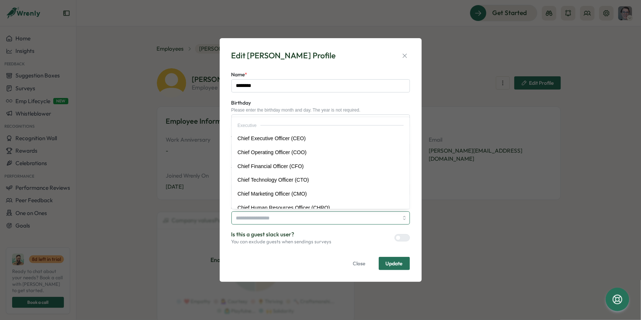
click at [281, 215] on input "Job Title" at bounding box center [320, 218] width 179 height 13
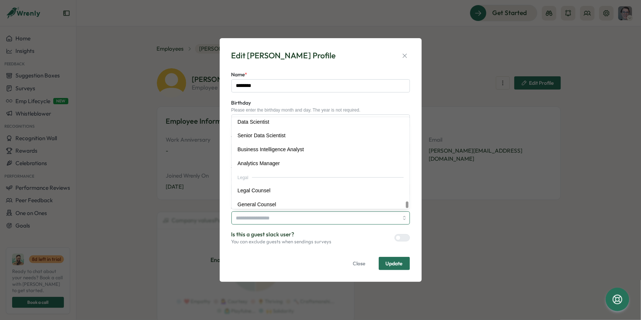
scroll to position [1457, 0]
drag, startPoint x: 241, startPoint y: 217, endPoint x: 254, endPoint y: 221, distance: 13.6
click at [240, 218] on input "Job Title" at bounding box center [320, 218] width 179 height 13
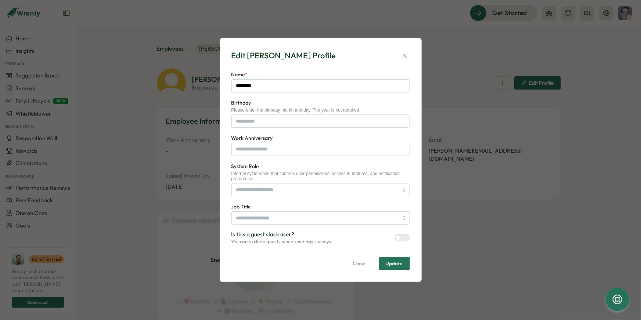
click at [358, 266] on span "Close" at bounding box center [359, 264] width 13 height 12
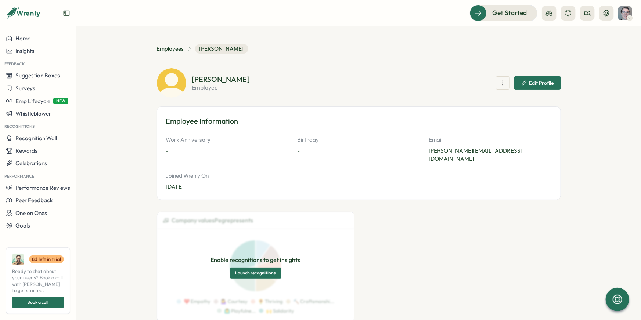
click at [499, 79] on span "button" at bounding box center [502, 83] width 7 height 12
click at [382, 85] on section "[PERSON_NAME] employee Create a goal View goals Restrict Platform Access Edit P…" at bounding box center [376, 83] width 369 height 15
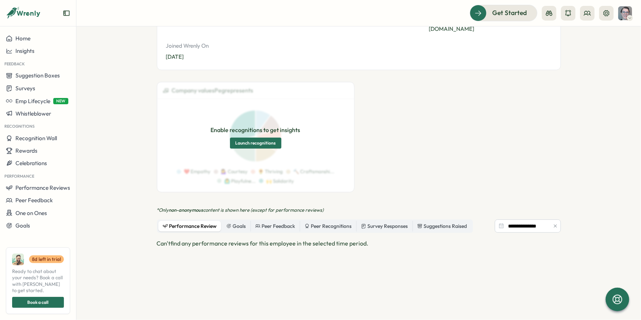
scroll to position [0, 0]
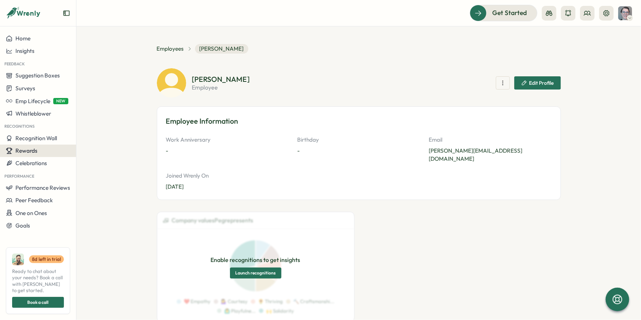
click at [18, 153] on span "Rewards" at bounding box center [26, 150] width 22 height 7
click at [109, 136] on div "Manage Rewards" at bounding box center [105, 137] width 55 height 8
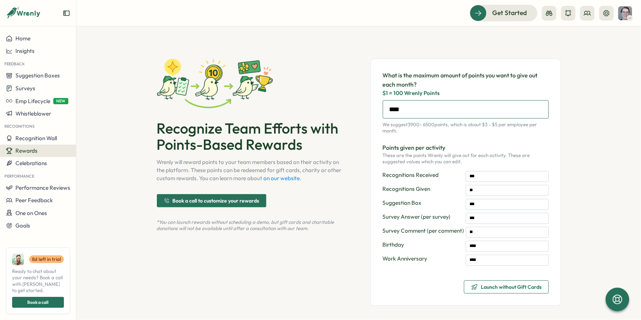
drag, startPoint x: 402, startPoint y: 110, endPoint x: 382, endPoint y: 108, distance: 19.6
click at [383, 109] on input "****" at bounding box center [466, 109] width 166 height 18
click at [590, 11] on icon at bounding box center [587, 13] width 7 height 4
click at [592, 51] on div "User Groups" at bounding box center [588, 50] width 46 height 8
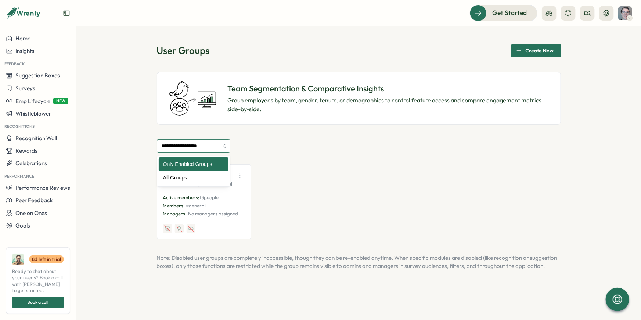
click at [215, 148] on input "**********" at bounding box center [193, 146] width 73 height 13
click at [290, 169] on div "All users all users in the #general channel Active members: 13 people Members: …" at bounding box center [359, 202] width 404 height 75
click at [183, 174] on p "All users" at bounding box center [174, 175] width 22 height 9
click at [242, 174] on icon "button" at bounding box center [239, 175] width 7 height 7
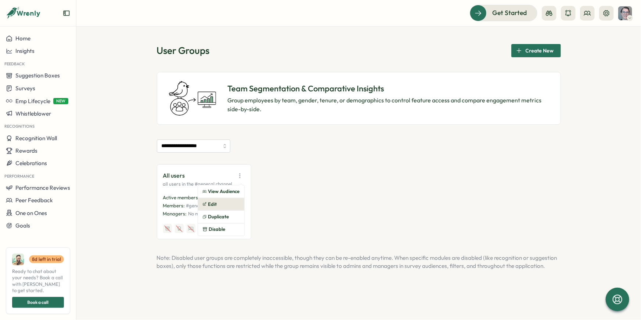
click at [218, 203] on button "Edit" at bounding box center [221, 204] width 46 height 12
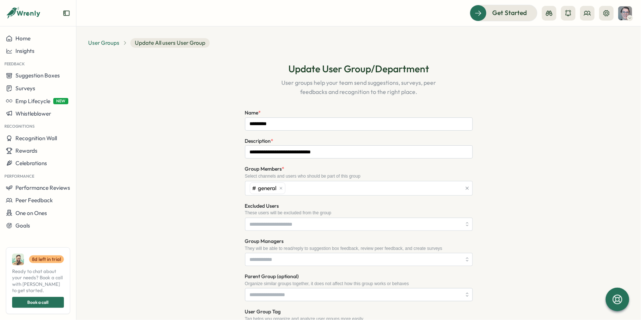
click at [103, 45] on span "User Groups" at bounding box center [103, 43] width 31 height 8
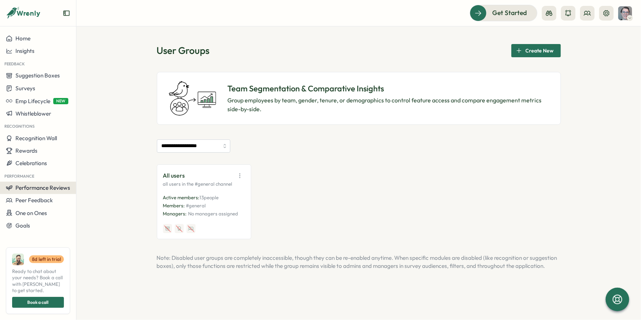
click at [44, 187] on span "Performance Reviews" at bounding box center [42, 187] width 55 height 7
click at [94, 190] on div "Insights" at bounding box center [106, 188] width 57 height 8
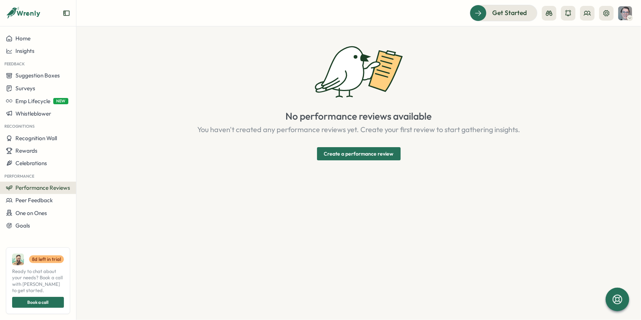
click at [366, 157] on span "Create a performance review" at bounding box center [359, 154] width 70 height 12
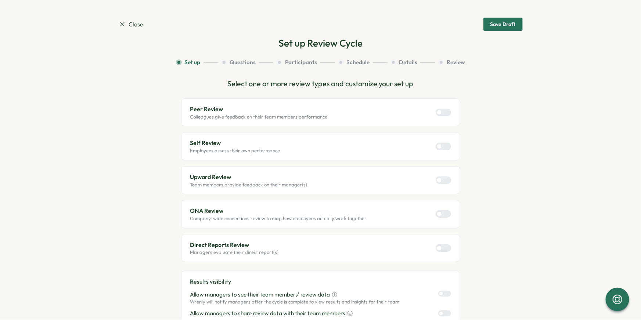
click at [121, 24] on icon at bounding box center [122, 24] width 7 height 7
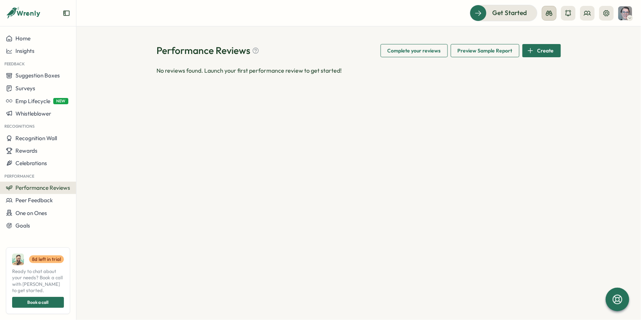
click at [550, 12] on icon at bounding box center [549, 13] width 7 height 5
click at [569, 11] on icon at bounding box center [568, 13] width 7 height 7
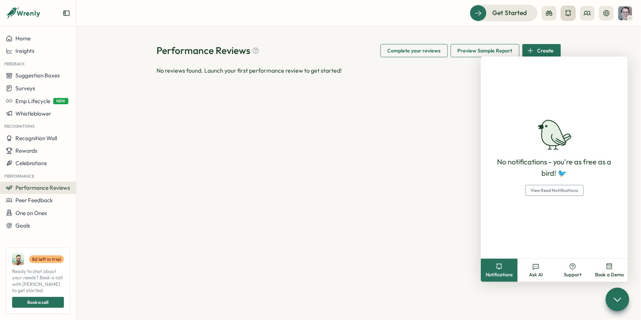
click at [570, 11] on icon at bounding box center [568, 13] width 7 height 7
click at [589, 12] on icon at bounding box center [587, 13] width 7 height 7
click at [518, 31] on div "Performance Reviews Complete your reviews Preview Sample Report Create No revie…" at bounding box center [358, 173] width 565 height 294
click at [619, 300] on icon at bounding box center [617, 299] width 7 height 3
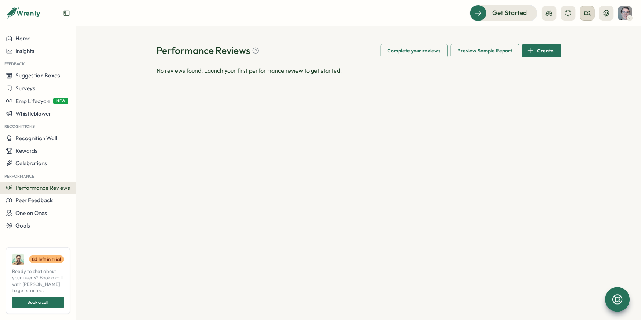
click at [585, 15] on icon at bounding box center [587, 13] width 7 height 7
click at [601, 63] on div "User Activities" at bounding box center [588, 64] width 46 height 8
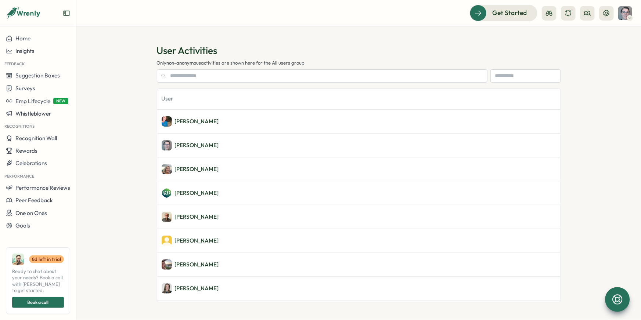
scroll to position [117, 0]
